Goal: Task Accomplishment & Management: Complete application form

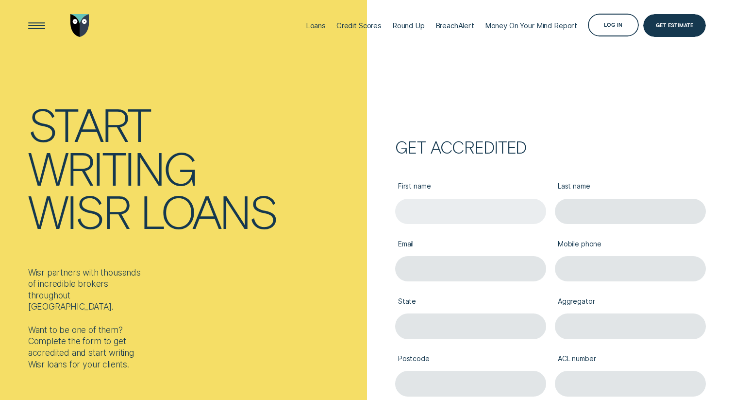
click at [434, 213] on input "First name" at bounding box center [471, 212] width 152 height 26
type input "[PERSON_NAME]"
type input "[EMAIL_ADDRESS][DOMAIN_NAME]"
type input "0451414800"
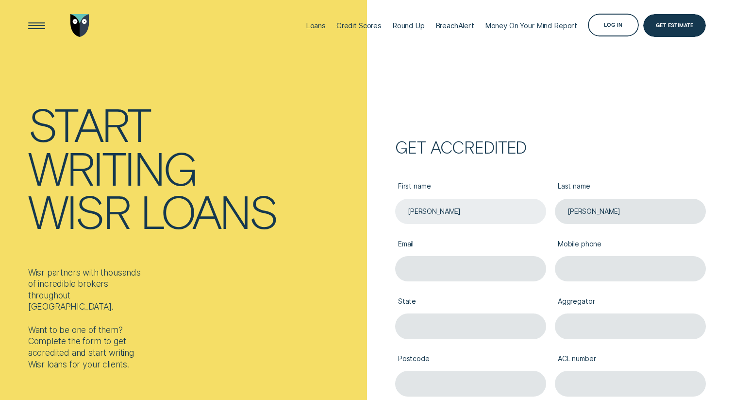
type input "[GEOGRAPHIC_DATA]"
type input "2197"
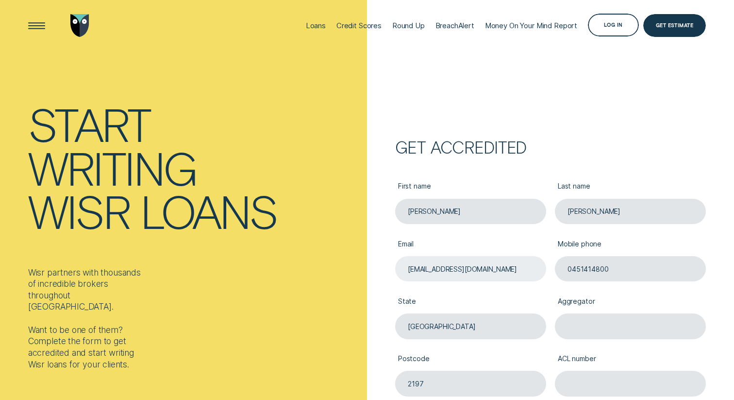
click at [442, 269] on input "[EMAIL_ADDRESS][DOMAIN_NAME]" at bounding box center [471, 269] width 152 height 26
type input "[EMAIL_ADDRESS][DOMAIN_NAME]"
click at [572, 325] on input "Aggregator" at bounding box center [631, 326] width 152 height 26
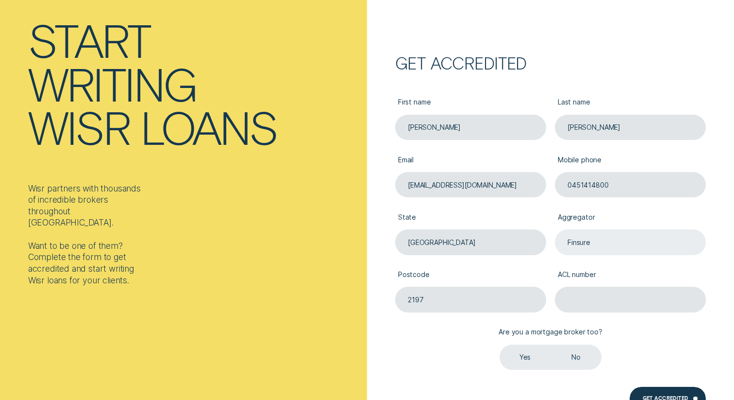
scroll to position [100, 0]
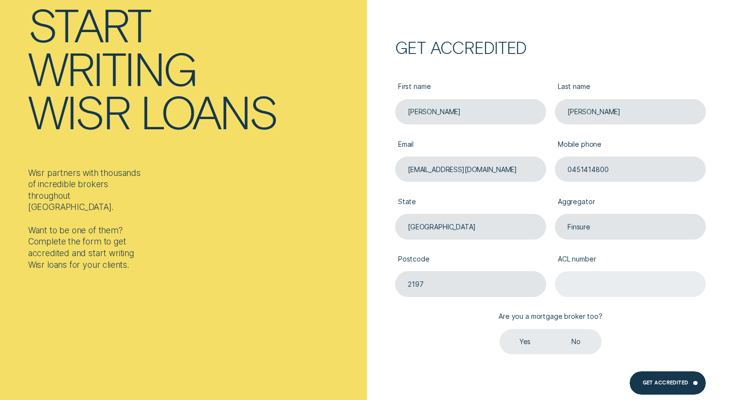
type input "Finsure"
click at [583, 293] on input "ACL number" at bounding box center [631, 284] width 152 height 26
type input "384704"
click at [533, 339] on label "Yes" at bounding box center [525, 342] width 51 height 26
click at [500, 329] on input "Yes" at bounding box center [500, 329] width 0 height 0
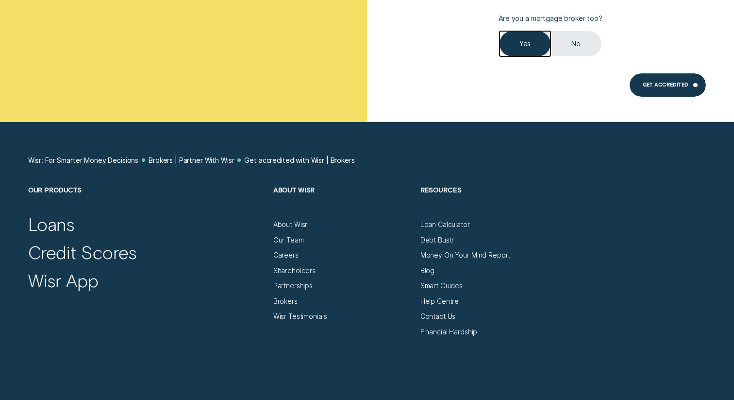
scroll to position [452, 0]
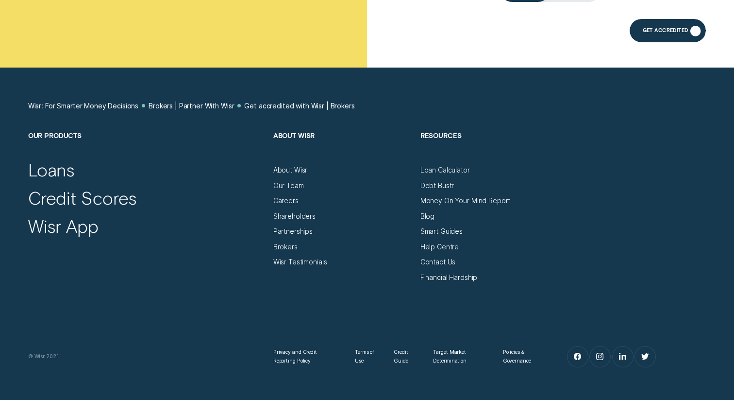
click at [665, 23] on div "Get Accredited" at bounding box center [668, 30] width 76 height 23
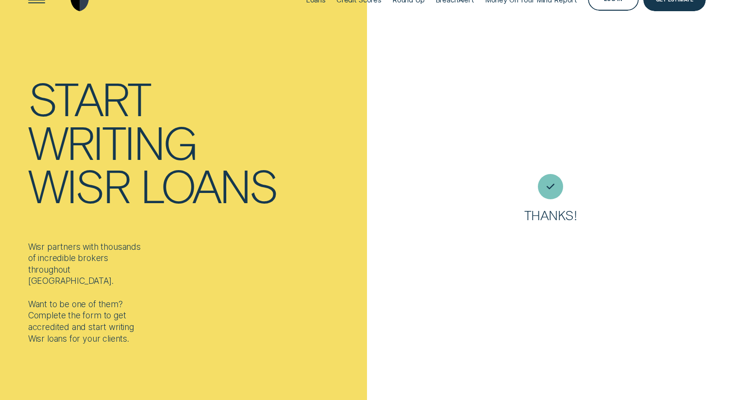
scroll to position [0, 0]
